Goal: Entertainment & Leisure: Consume media (video, audio)

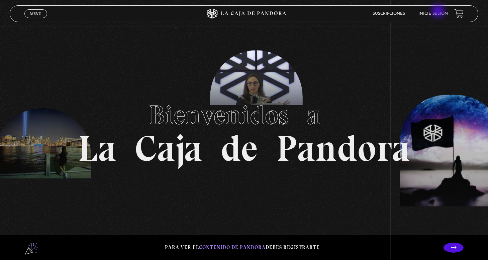
click at [439, 12] on link "Inicie sesión" at bounding box center [433, 14] width 29 height 4
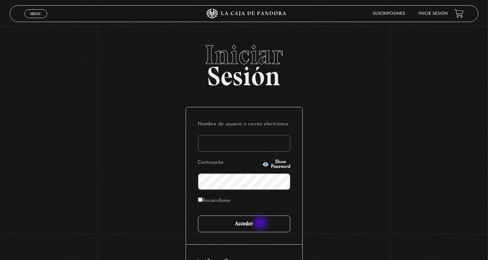
type input "nery"
click at [261, 224] on input "Acceder" at bounding box center [244, 224] width 92 height 17
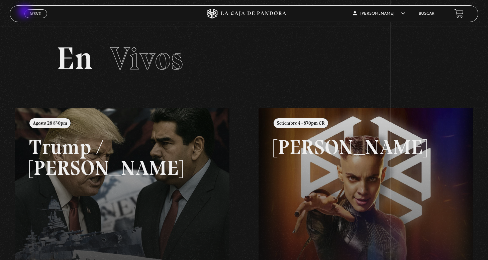
click at [25, 12] on link "Menu Cerrar" at bounding box center [35, 13] width 23 height 9
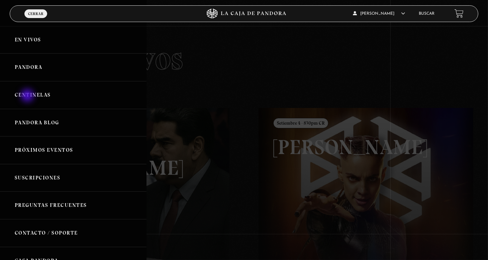
click at [28, 96] on link "Centinelas" at bounding box center [73, 95] width 147 height 28
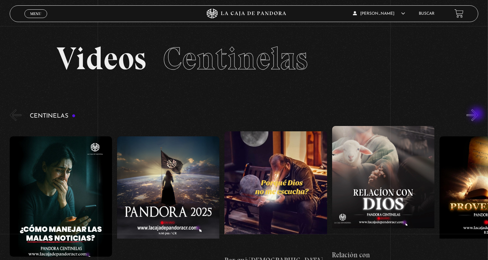
click at [478, 115] on button "»" at bounding box center [473, 115] width 12 height 12
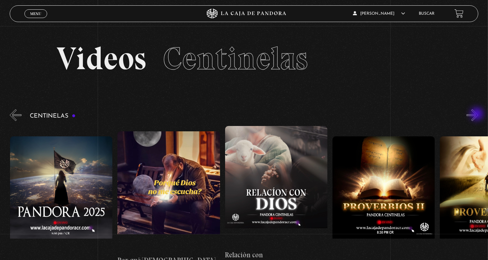
click at [478, 115] on button "»" at bounding box center [473, 115] width 12 height 12
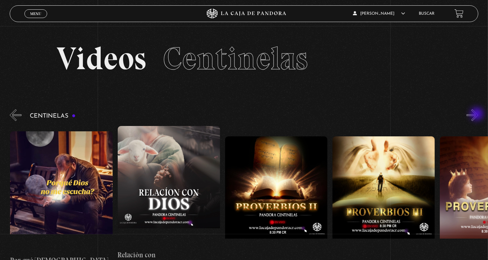
click at [478, 115] on button "»" at bounding box center [473, 115] width 12 height 12
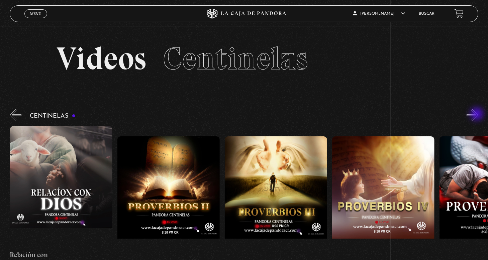
click at [478, 115] on button "»" at bounding box center [473, 115] width 12 height 12
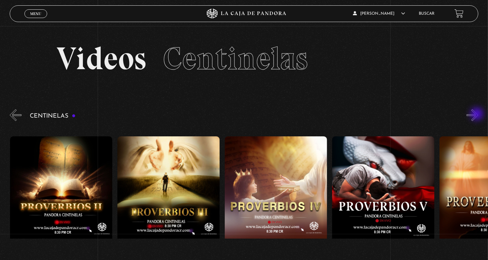
click at [478, 115] on button "»" at bounding box center [473, 115] width 12 height 12
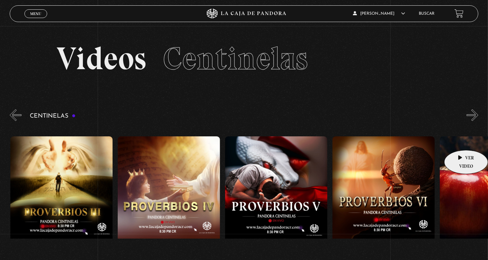
scroll to position [0, 537]
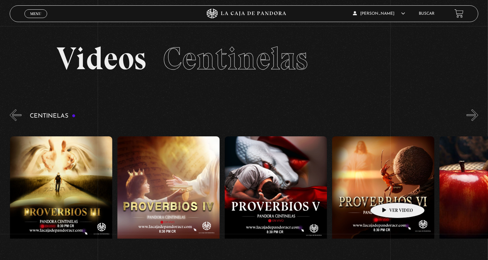
click at [387, 193] on figure at bounding box center [383, 197] width 102 height 121
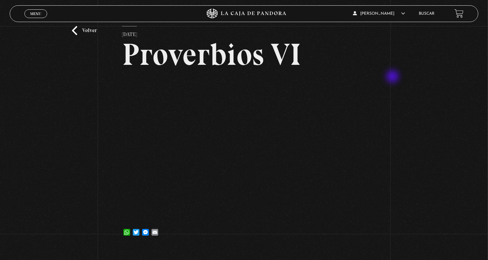
scroll to position [33, 0]
